Goal: Information Seeking & Learning: Find contact information

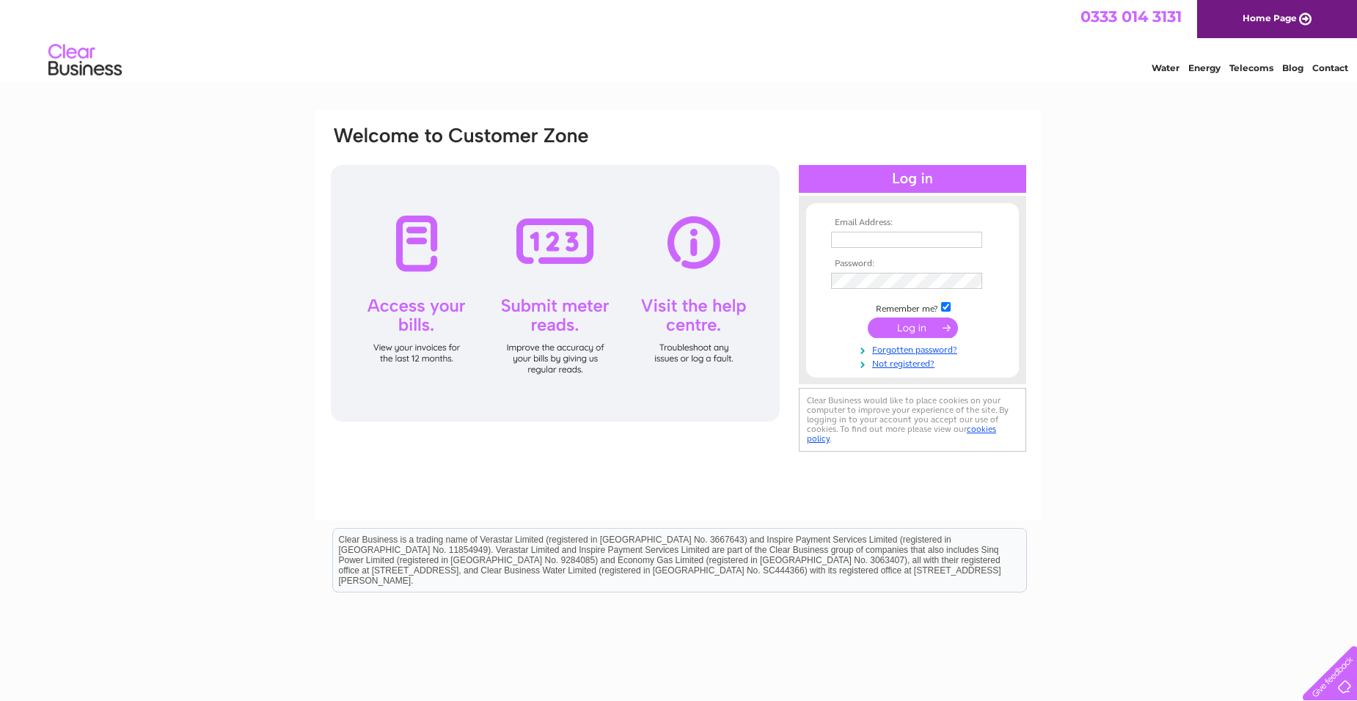
click at [871, 240] on input "text" at bounding box center [906, 240] width 151 height 16
click at [1072, 119] on div "Email Address: Password:" at bounding box center [678, 441] width 1357 height 662
click at [1302, 22] on link "Home Page" at bounding box center [1277, 19] width 160 height 38
click at [914, 325] on input "submit" at bounding box center [913, 328] width 90 height 21
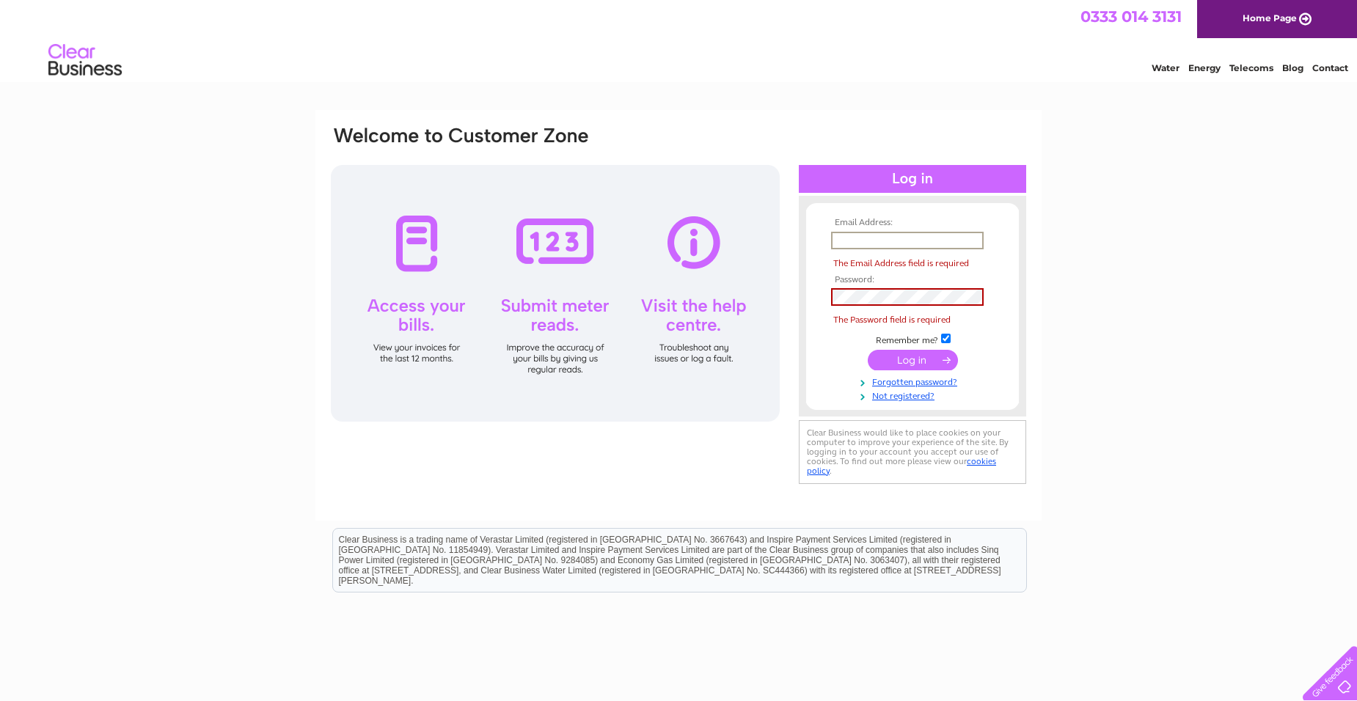
click at [888, 236] on input "text" at bounding box center [907, 241] width 153 height 18
type input "info@davmag.co.uk"
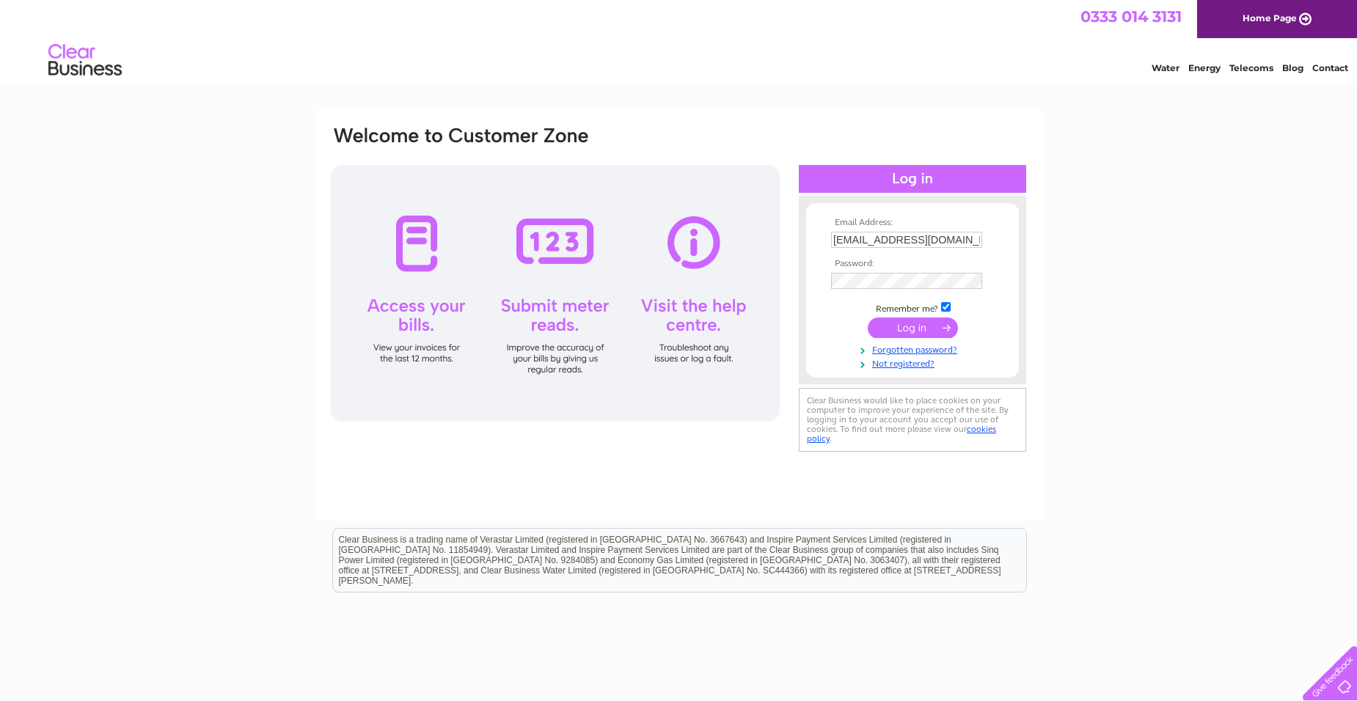
click at [909, 328] on input "submit" at bounding box center [913, 328] width 90 height 21
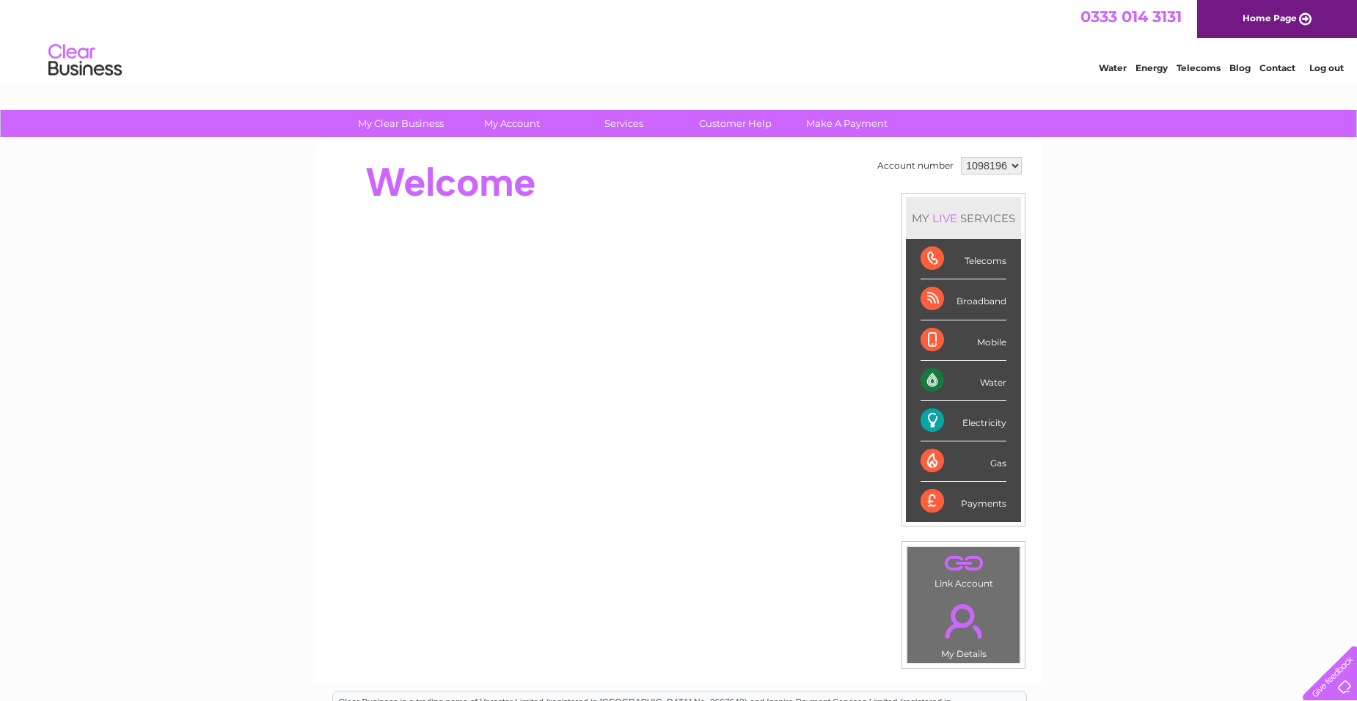
click at [998, 384] on div "Water" at bounding box center [964, 381] width 86 height 40
click at [747, 123] on link "Customer Help" at bounding box center [735, 123] width 121 height 27
click at [1326, 70] on link "Log out" at bounding box center [1326, 67] width 34 height 11
